Goal: Task Accomplishment & Management: Manage account settings

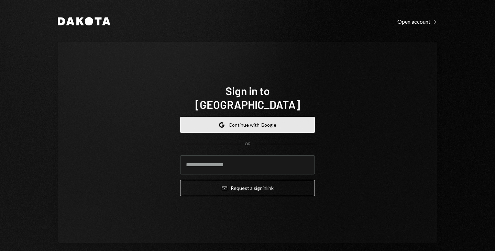
click at [216, 117] on button "Google Continue with Google" at bounding box center [247, 125] width 135 height 16
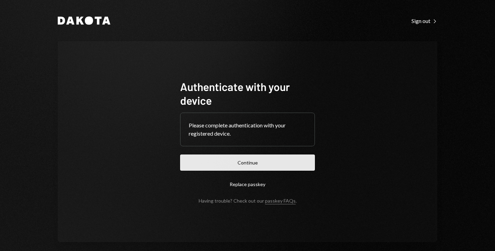
click at [244, 159] on button "Continue" at bounding box center [247, 163] width 135 height 16
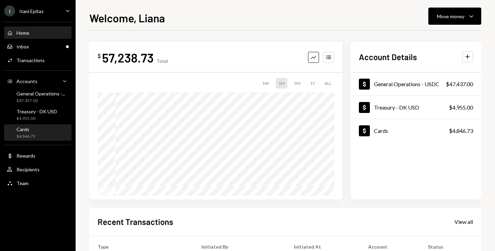
click at [36, 133] on div "Cards $4,846.73" at bounding box center [38, 132] width 62 height 13
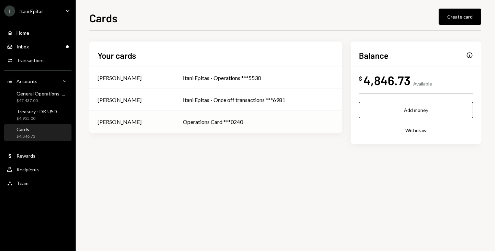
click at [202, 120] on div "Operations Card ***0240" at bounding box center [258, 122] width 151 height 8
click at [138, 96] on div "[PERSON_NAME]" at bounding box center [120, 100] width 44 height 8
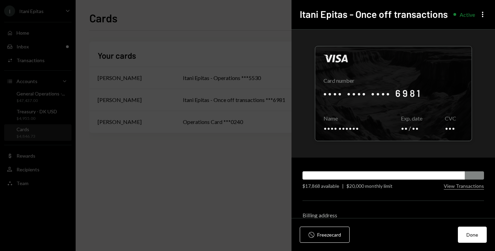
scroll to position [36, 0]
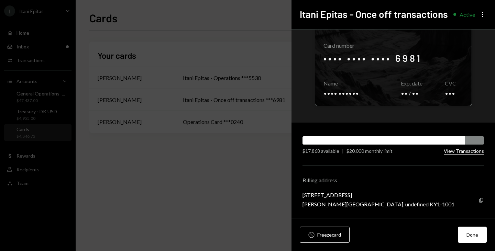
click at [455, 151] on button "View Transactions" at bounding box center [464, 151] width 40 height 7
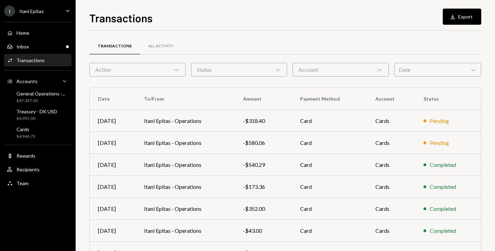
click at [37, 62] on div "Transactions" at bounding box center [30, 60] width 28 height 6
click at [37, 60] on div "Transactions" at bounding box center [30, 60] width 28 height 6
click at [168, 48] on div "All Activity" at bounding box center [160, 46] width 25 height 6
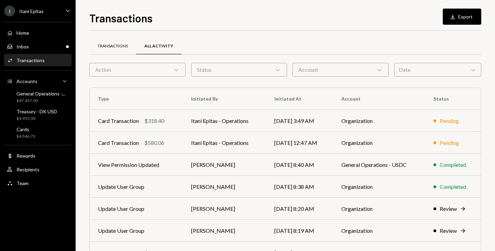
click at [102, 45] on div "Transactions" at bounding box center [113, 46] width 30 height 6
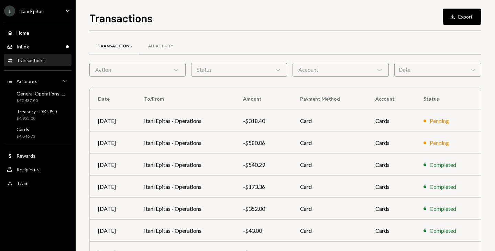
click at [457, 7] on div "Transactions Download Export Transactions All Activity Action Chevron Down Stat…" at bounding box center [285, 125] width 419 height 251
click at [462, 15] on button "Download Export" at bounding box center [462, 17] width 38 height 16
